Goal: Transaction & Acquisition: Download file/media

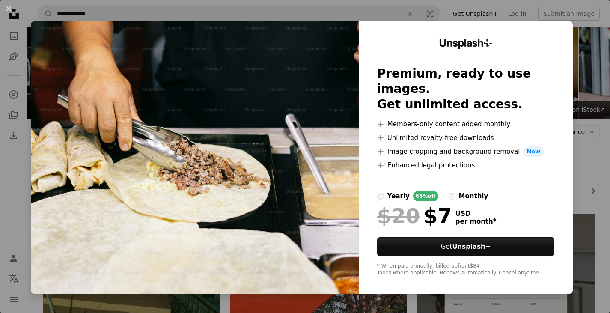
scroll to position [985, 0]
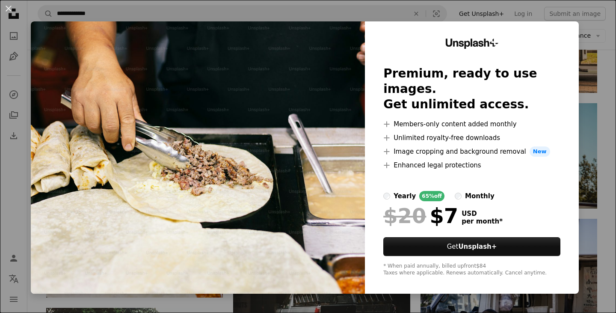
click at [601, 116] on div "An X shape Unsplash+ Premium, ready to use images. Get unlimited access. A plus…" at bounding box center [308, 156] width 616 height 313
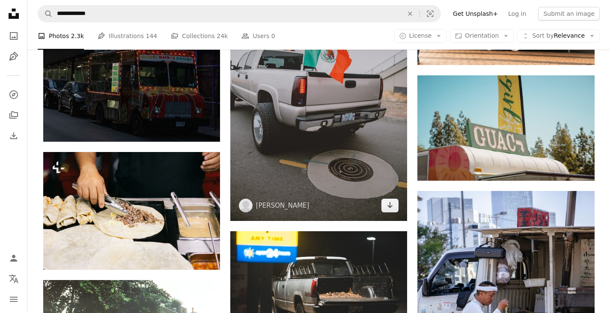
scroll to position [1027, 0]
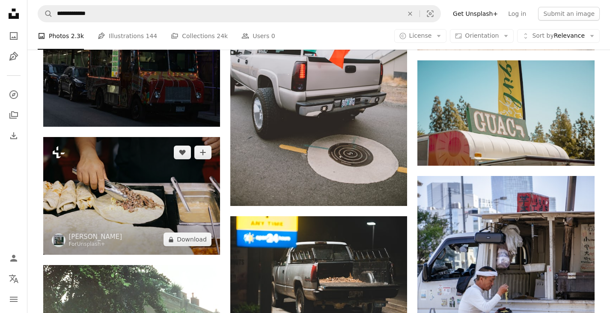
click at [55, 154] on icon at bounding box center [59, 152] width 12 height 12
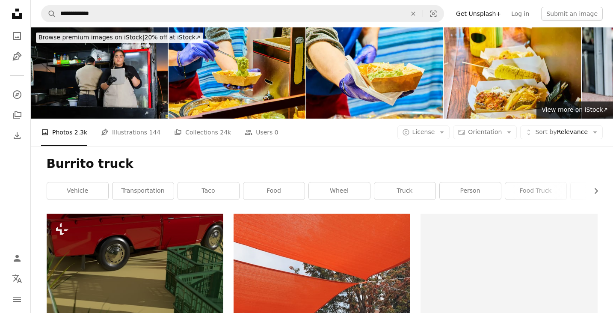
scroll to position [1027, 0]
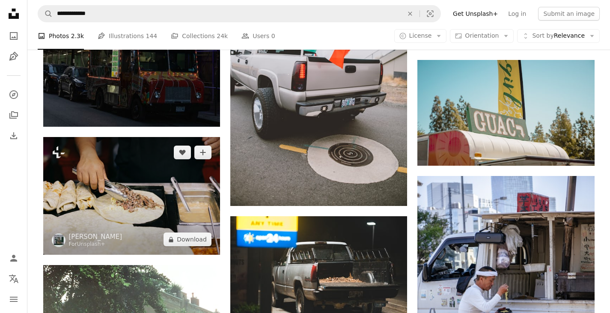
click at [143, 208] on img at bounding box center [131, 196] width 177 height 118
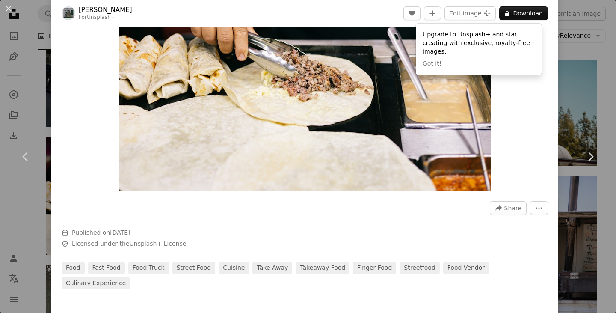
scroll to position [128, 0]
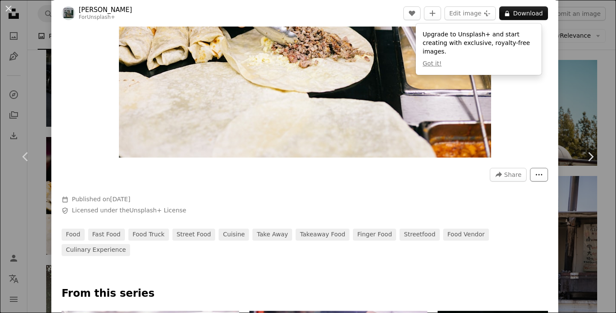
click at [536, 172] on icon "More Actions" at bounding box center [540, 175] width 8 height 8
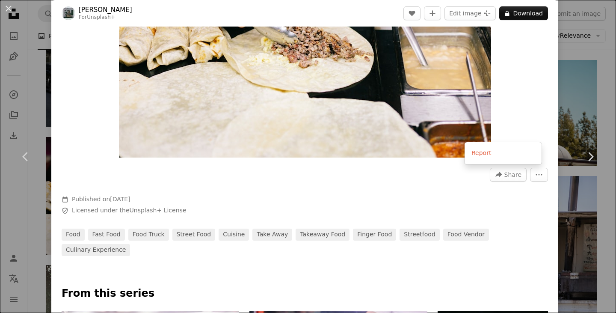
click at [416, 179] on dialog "An X shape Chevron left Chevron right [PERSON_NAME] For Unsplash+ A heart A plu…" at bounding box center [308, 156] width 616 height 313
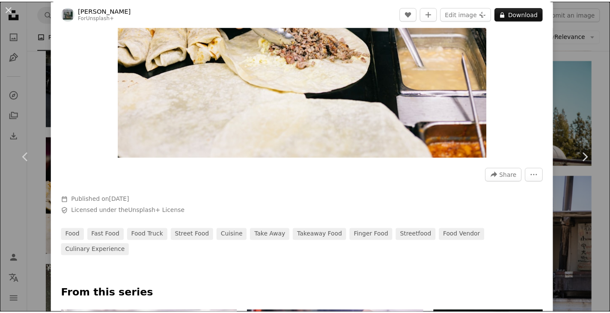
scroll to position [0, 0]
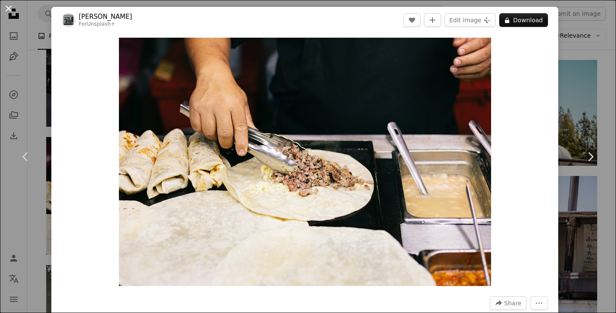
click at [3, 8] on button "An X shape" at bounding box center [8, 8] width 10 height 10
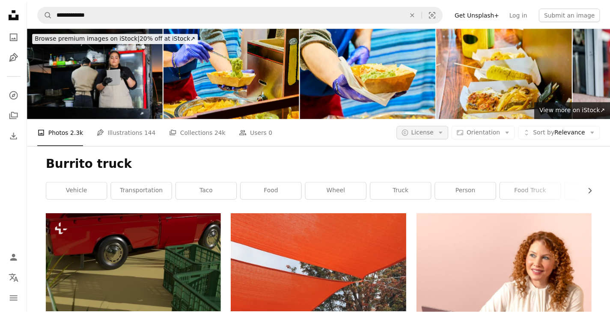
scroll to position [1027, 0]
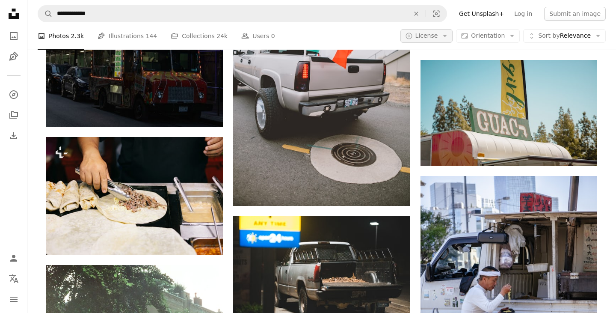
click at [429, 38] on span "License" at bounding box center [427, 35] width 23 height 7
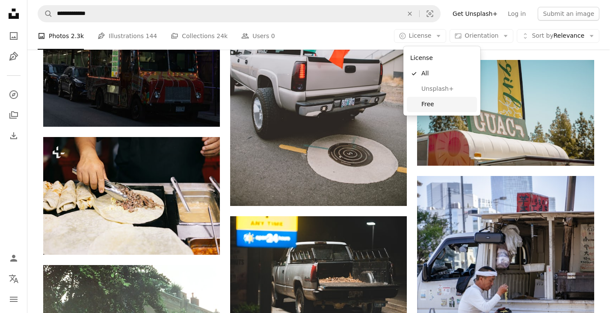
click at [429, 100] on span "Free" at bounding box center [448, 104] width 52 height 9
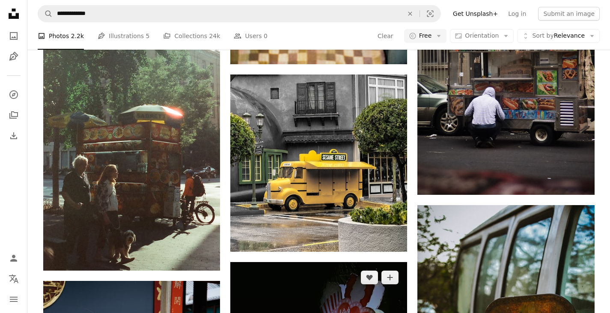
scroll to position [1327, 0]
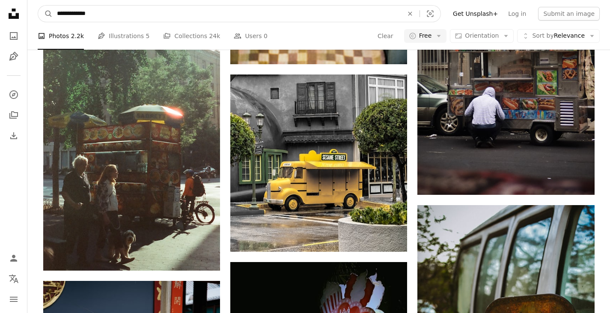
click at [103, 9] on input "**********" at bounding box center [227, 14] width 348 height 16
type input "*******"
click at [38, 6] on button "A magnifying glass" at bounding box center [45, 14] width 15 height 16
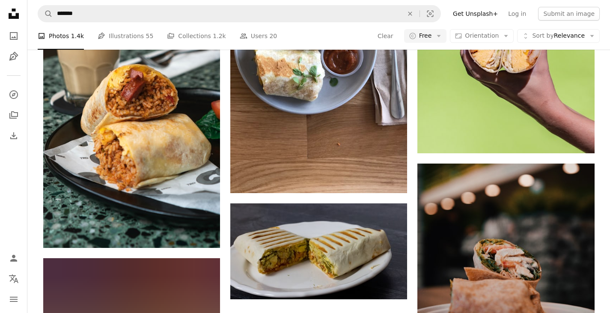
scroll to position [214, 0]
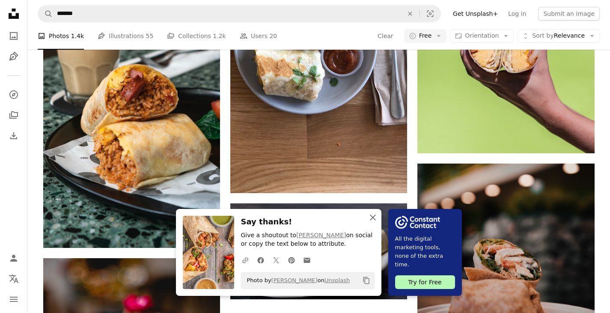
click at [375, 217] on icon "An X shape" at bounding box center [373, 217] width 10 height 10
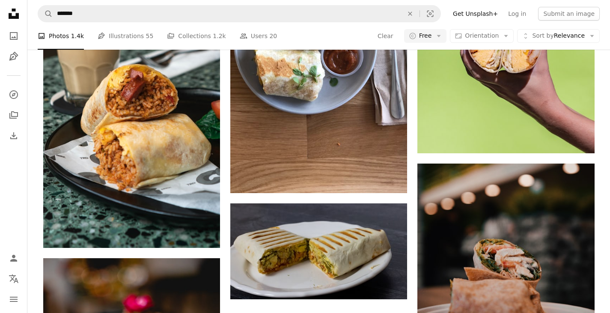
scroll to position [1156, 0]
